Goal: Task Accomplishment & Management: Complete application form

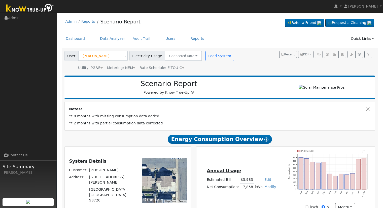
scroll to position [70, 0]
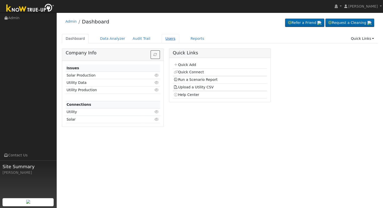
drag, startPoint x: 157, startPoint y: 40, endPoint x: 166, endPoint y: 43, distance: 9.6
click at [162, 40] on link "Users" at bounding box center [171, 38] width 18 height 9
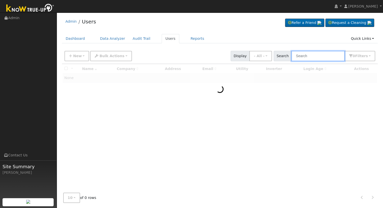
click at [309, 53] on input "text" at bounding box center [317, 56] width 53 height 10
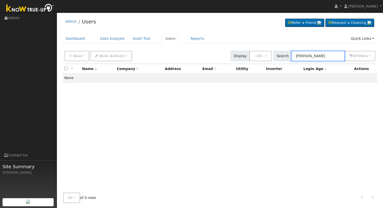
drag, startPoint x: 335, startPoint y: 56, endPoint x: 205, endPoint y: 58, distance: 130.7
click at [205, 58] on div "New Add User Quick Add Quick Connect Quick Convert Lead Bulk Actions Send Email…" at bounding box center [219, 55] width 313 height 12
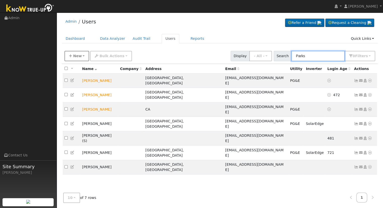
type input "Parks"
click at [77, 56] on span "New" at bounding box center [77, 56] width 9 height 4
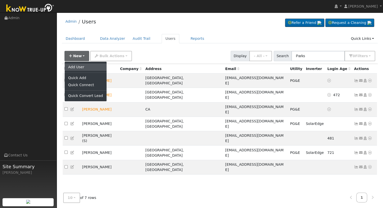
click at [85, 67] on link "Add User" at bounding box center [86, 66] width 42 height 7
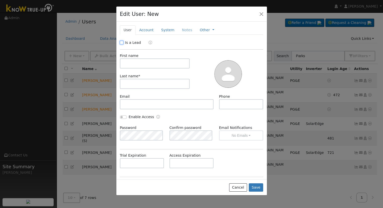
click at [123, 42] on input "Is a Lead" at bounding box center [122, 43] width 4 height 4
checkbox input "true"
click at [146, 65] on input "text" at bounding box center [155, 63] width 70 height 10
type input "Nancy"
type input "Parks"
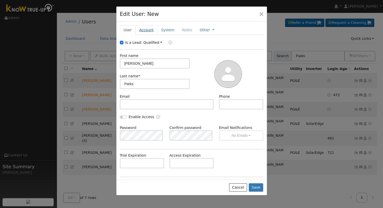
click at [144, 28] on link "Account" at bounding box center [146, 29] width 22 height 9
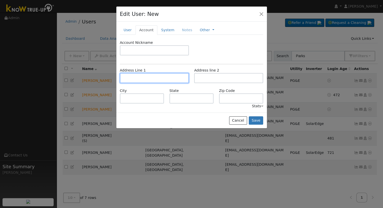
click at [157, 80] on input "text" at bounding box center [154, 78] width 69 height 10
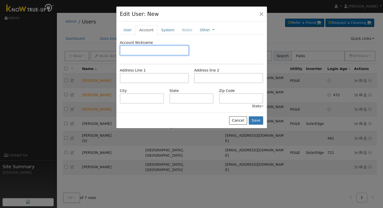
click at [138, 49] on input "text" at bounding box center [154, 50] width 69 height 10
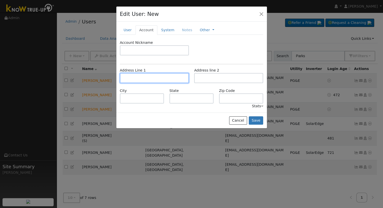
click at [132, 77] on input "text" at bounding box center [154, 78] width 69 height 10
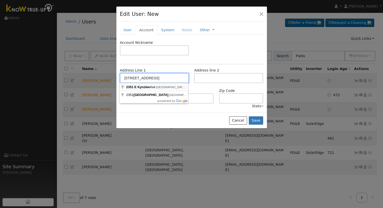
type input "2351 East Kynzlee Avenue"
type input "Clovis"
type input "CA"
type input "93619"
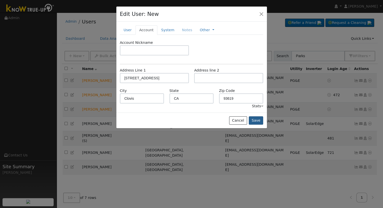
drag, startPoint x: 265, startPoint y: 121, endPoint x: 262, endPoint y: 121, distance: 3.3
click at [264, 121] on div "Cancel Save" at bounding box center [191, 121] width 151 height 16
click at [260, 120] on button "Save" at bounding box center [256, 120] width 15 height 9
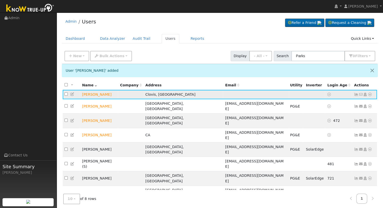
click at [370, 95] on icon at bounding box center [370, 95] width 5 height 4
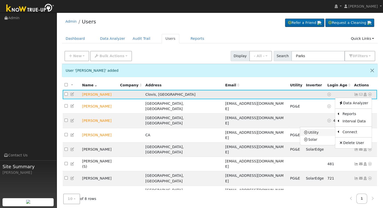
click at [322, 133] on link "Utility" at bounding box center [317, 132] width 35 height 7
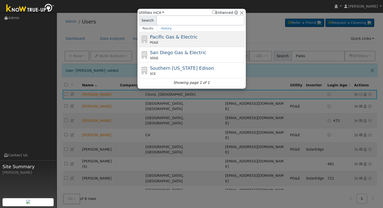
click at [173, 38] on span "Pacific Gas & Electric" at bounding box center [174, 36] width 48 height 5
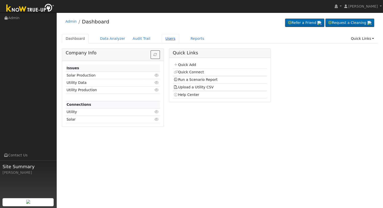
click at [162, 36] on link "Users" at bounding box center [171, 38] width 18 height 9
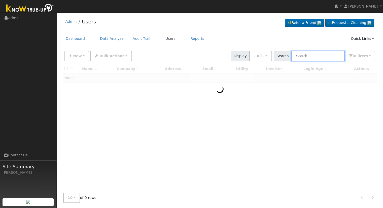
click at [310, 53] on input "text" at bounding box center [317, 56] width 53 height 10
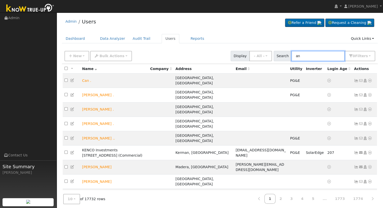
type input "a"
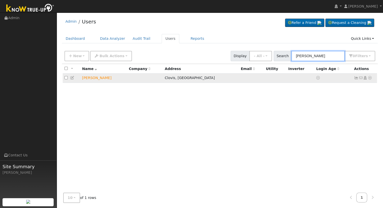
type input "nancy parks"
click at [369, 79] on icon at bounding box center [370, 78] width 5 height 4
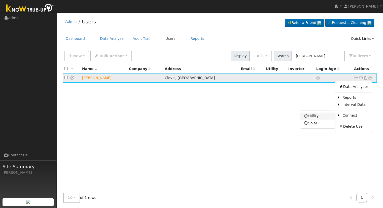
click at [315, 115] on link "Utility" at bounding box center [317, 116] width 35 height 7
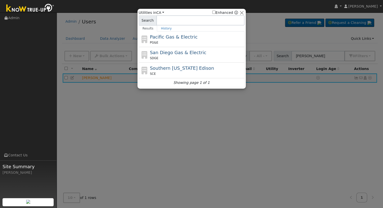
click at [147, 47] on div "Pacific Gas & Electric PG&E" at bounding box center [192, 55] width 106 height 16
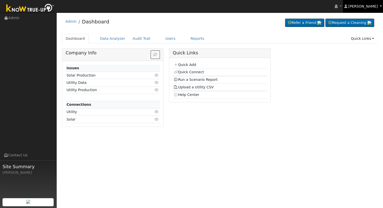
click at [378, 6] on link "[PERSON_NAME]" at bounding box center [363, 6] width 40 height 13
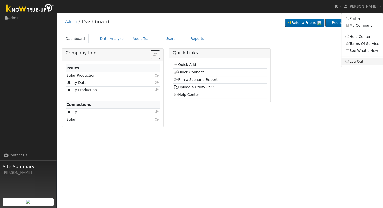
click at [354, 62] on link "Log Out" at bounding box center [361, 61] width 41 height 7
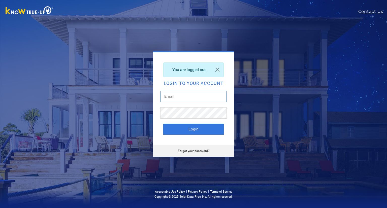
click at [201, 96] on input "text" at bounding box center [193, 97] width 66 height 12
type input "ericc@solarnegotiators.com"
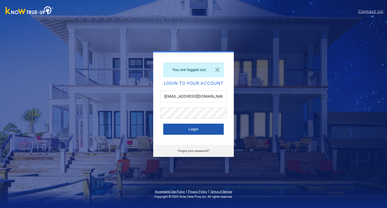
click at [203, 126] on button "Login" at bounding box center [193, 129] width 60 height 11
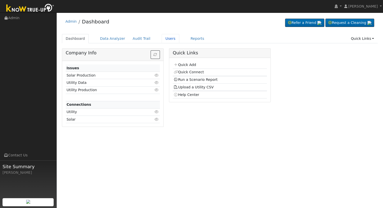
drag, startPoint x: 162, startPoint y: 37, endPoint x: 188, endPoint y: 53, distance: 29.6
click at [162, 37] on link "Users" at bounding box center [171, 38] width 18 height 9
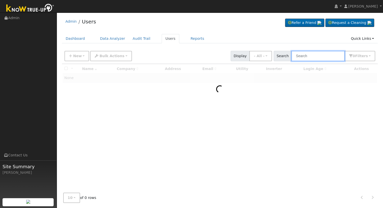
click at [313, 58] on input "text" at bounding box center [317, 56] width 53 height 10
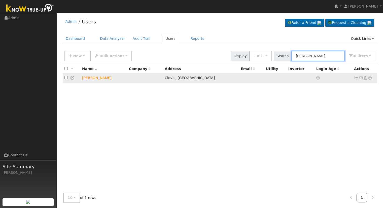
type input "[PERSON_NAME]"
click at [365, 78] on icon at bounding box center [365, 78] width 5 height 4
